Goal: Information Seeking & Learning: Learn about a topic

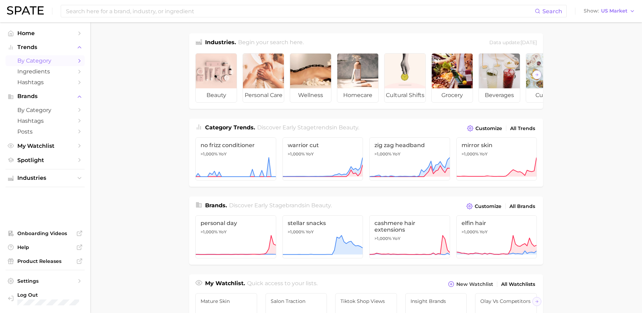
click at [45, 60] on span "by Category" at bounding box center [45, 60] width 56 height 7
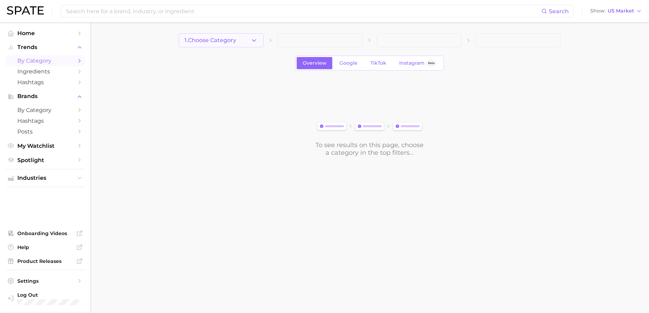
click at [242, 43] on button "1. Choose Category" at bounding box center [221, 40] width 85 height 14
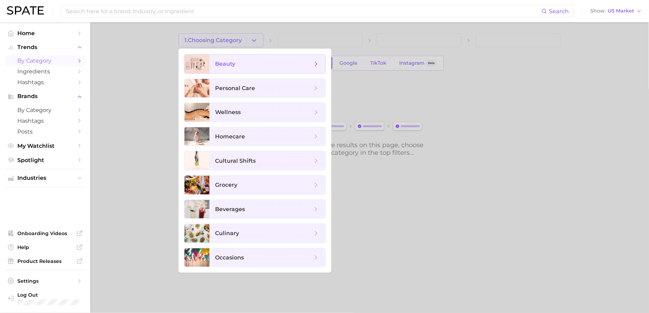
click at [237, 67] on span "beauty" at bounding box center [263, 64] width 97 height 8
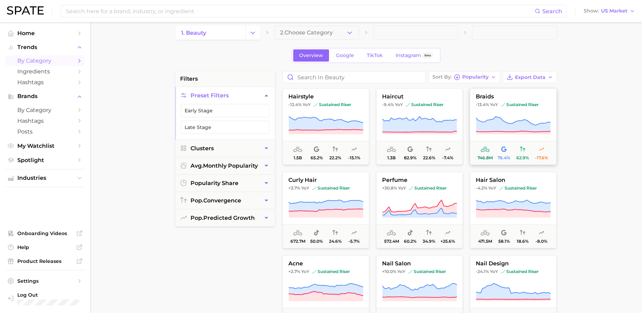
scroll to position [6, 0]
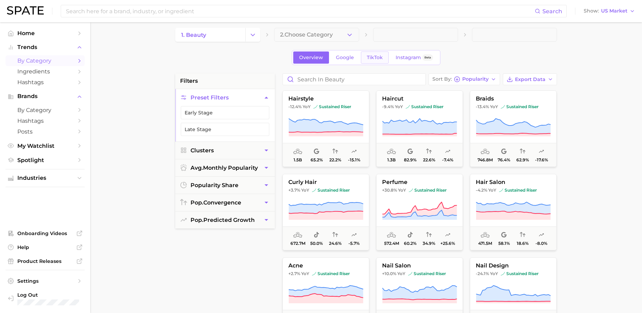
click at [376, 58] on span "TikTok" at bounding box center [375, 58] width 16 height 6
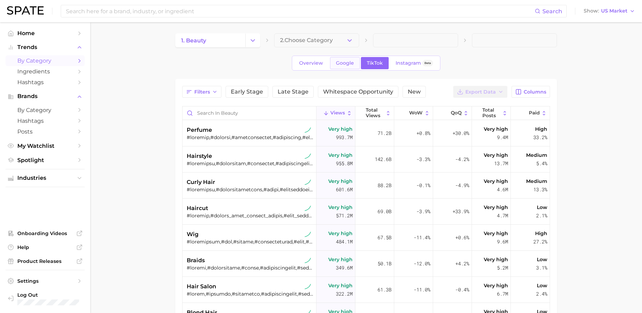
click at [342, 59] on link "Google" at bounding box center [345, 63] width 30 height 12
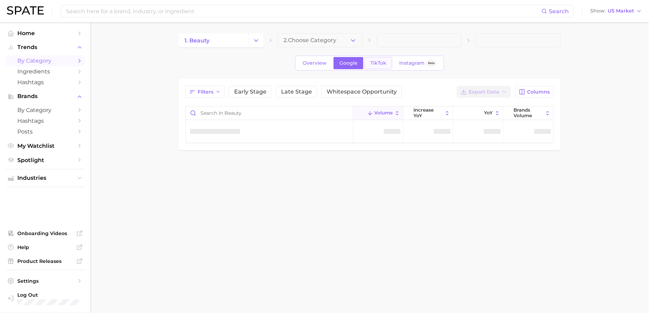
click at [381, 63] on span "TikTok" at bounding box center [378, 63] width 16 height 6
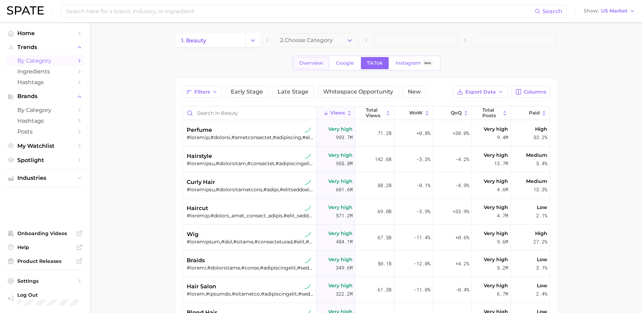
click at [305, 61] on span "Overview" at bounding box center [311, 63] width 24 height 6
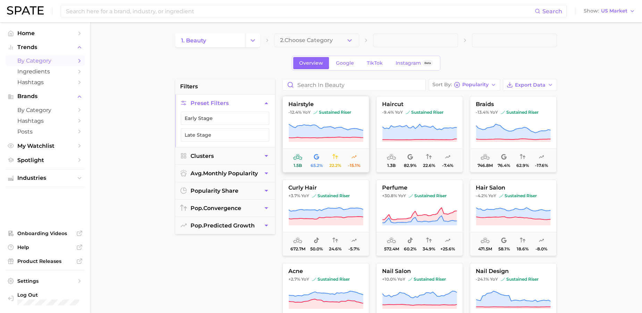
click at [322, 106] on span "hairstyle" at bounding box center [326, 104] width 86 height 6
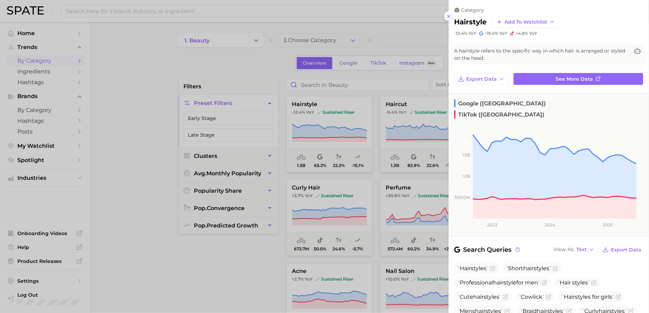
click at [451, 15] on icon at bounding box center [449, 17] width 6 height 6
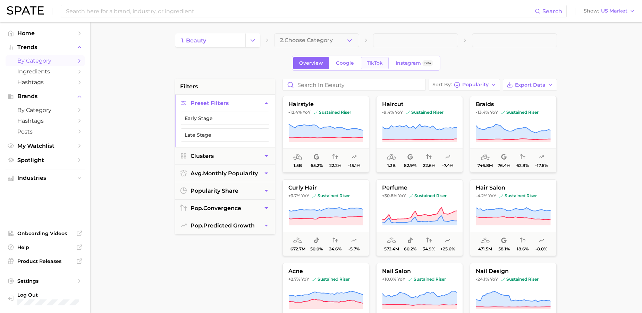
click at [378, 62] on span "TikTok" at bounding box center [375, 63] width 16 height 6
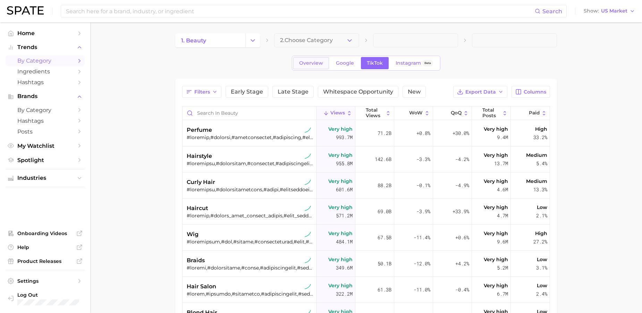
click at [316, 64] on span "Overview" at bounding box center [311, 63] width 24 height 6
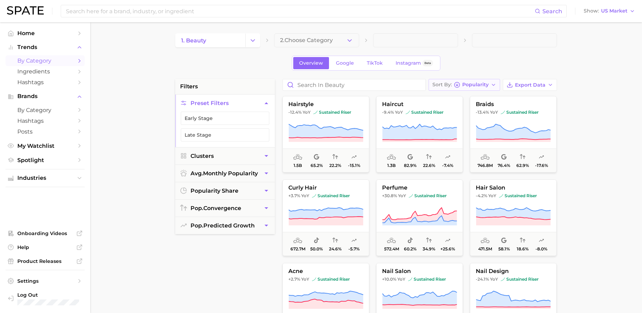
click at [472, 84] on span "Popularity" at bounding box center [476, 85] width 26 height 4
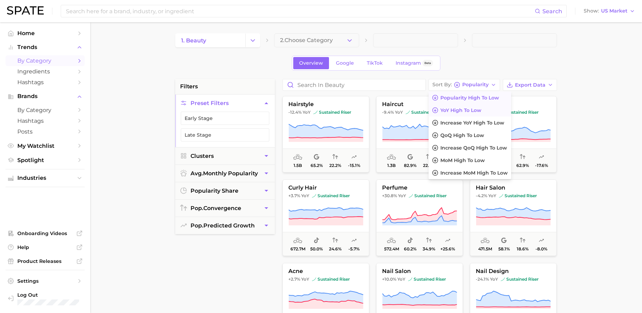
click at [475, 109] on span "YoY high to low" at bounding box center [461, 110] width 41 height 6
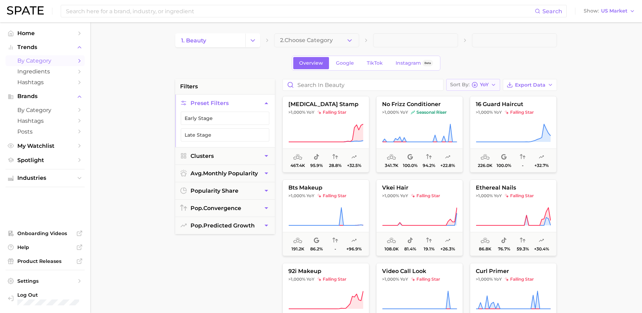
click at [492, 85] on icon "button" at bounding box center [494, 85] width 6 height 6
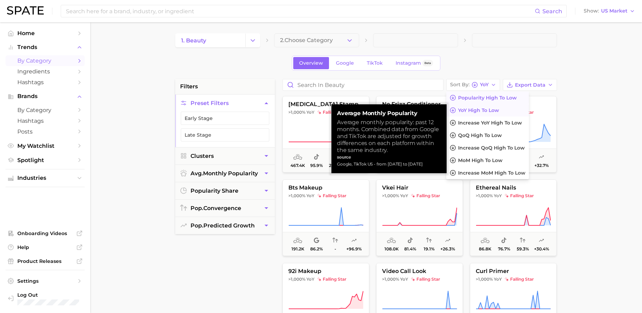
click at [495, 97] on span "Popularity high to low" at bounding box center [487, 98] width 59 height 6
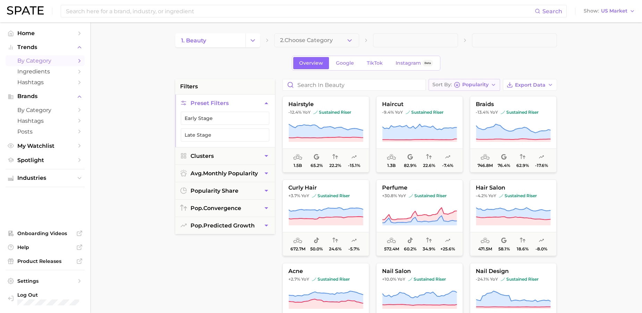
click at [488, 85] on span "Popularity" at bounding box center [476, 85] width 26 height 4
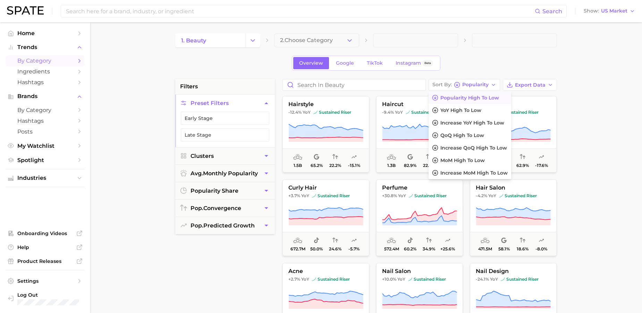
click at [597, 194] on main "1. beauty 2. Choose Category Overview Google TikTok Instagram Beta filters Pres…" at bounding box center [366, 285] width 552 height 527
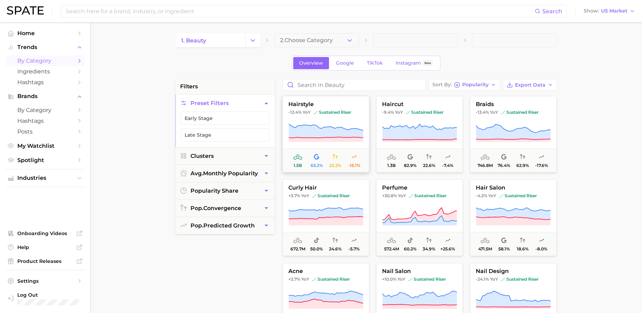
click at [347, 139] on icon at bounding box center [326, 139] width 75 height 5
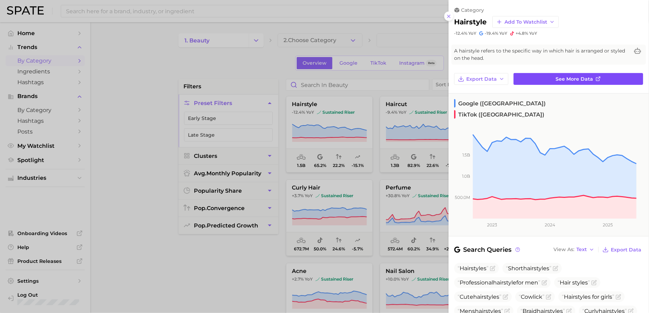
click at [596, 78] on icon at bounding box center [597, 78] width 3 height 3
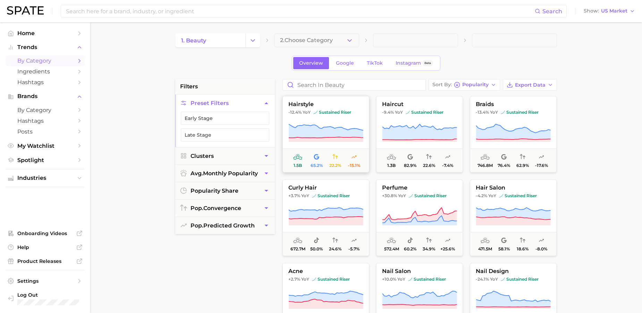
click at [293, 160] on span at bounding box center [297, 157] width 9 height 8
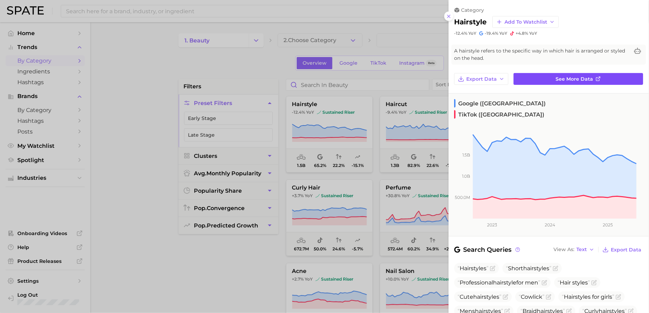
click at [596, 77] on icon at bounding box center [599, 79] width 6 height 6
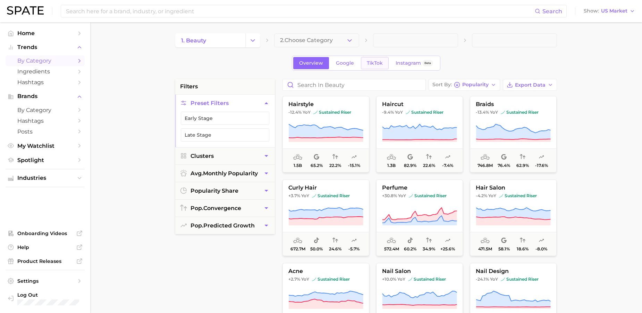
click at [381, 63] on span "TikTok" at bounding box center [375, 63] width 16 height 6
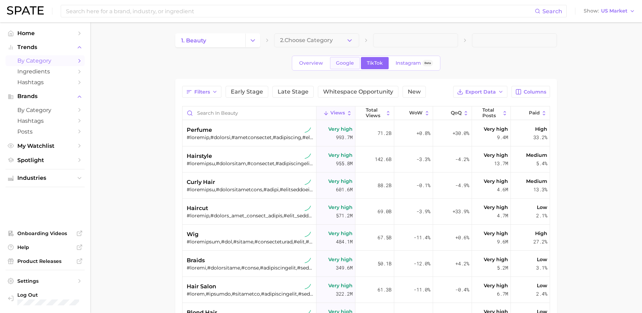
click at [345, 61] on span "Google" at bounding box center [345, 63] width 18 height 6
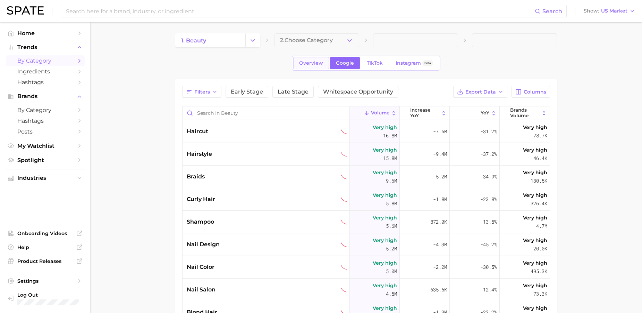
click at [305, 66] on link "Overview" at bounding box center [311, 63] width 36 height 12
